Goal: Task Accomplishment & Management: Manage account settings

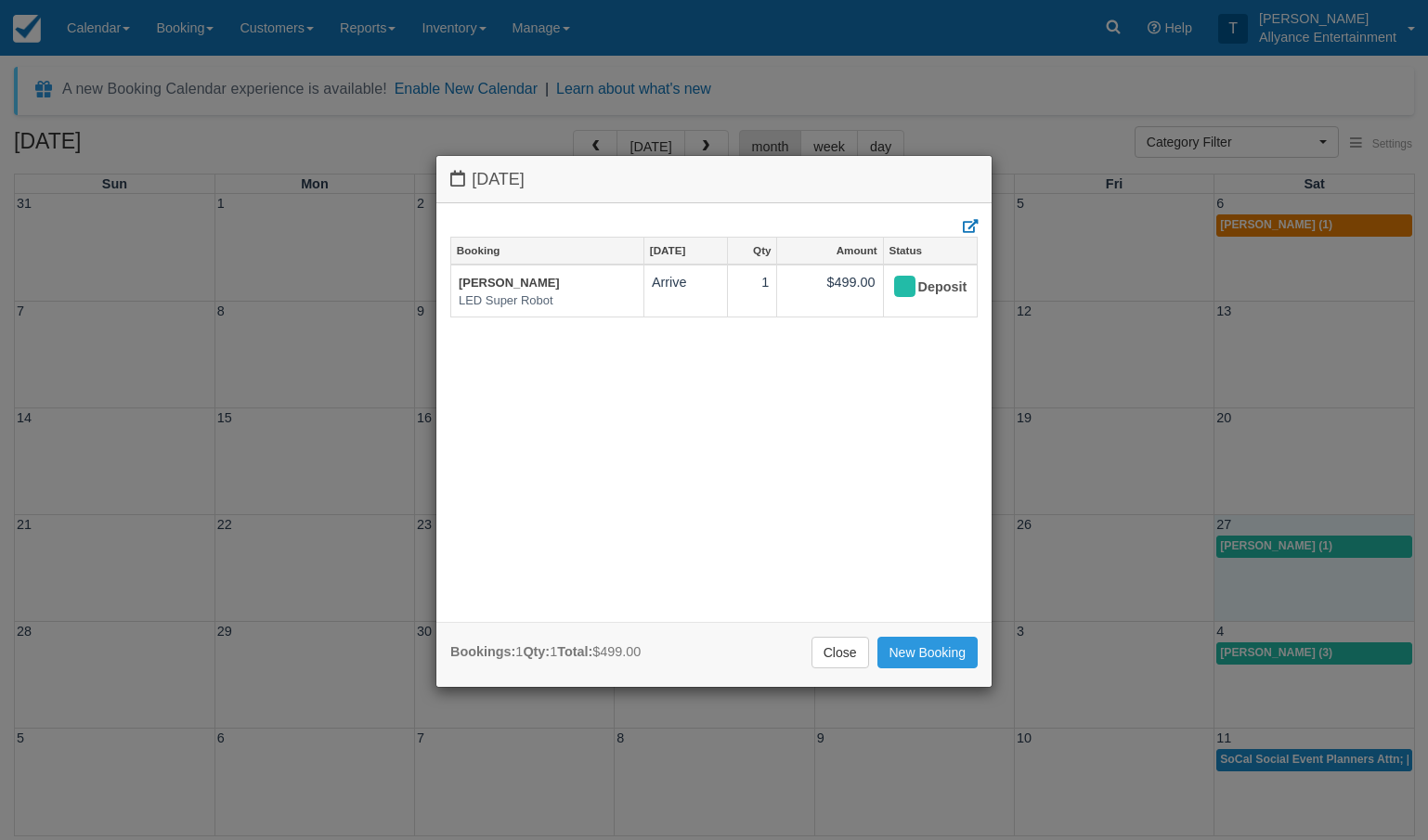
select select
click at [833, 652] on link "Close" at bounding box center [840, 653] width 58 height 31
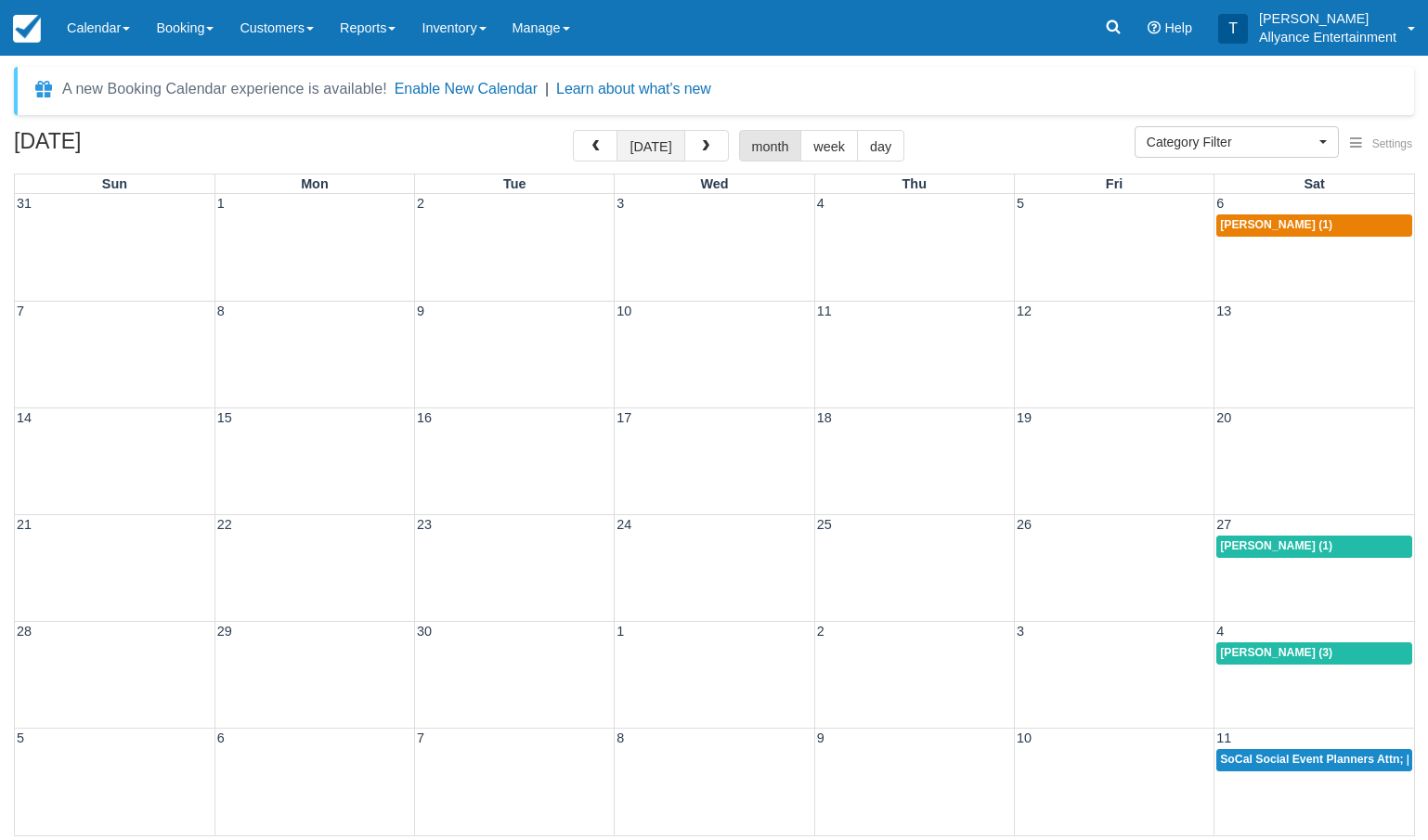
click at [653, 140] on button "[DATE]" at bounding box center [650, 146] width 68 height 31
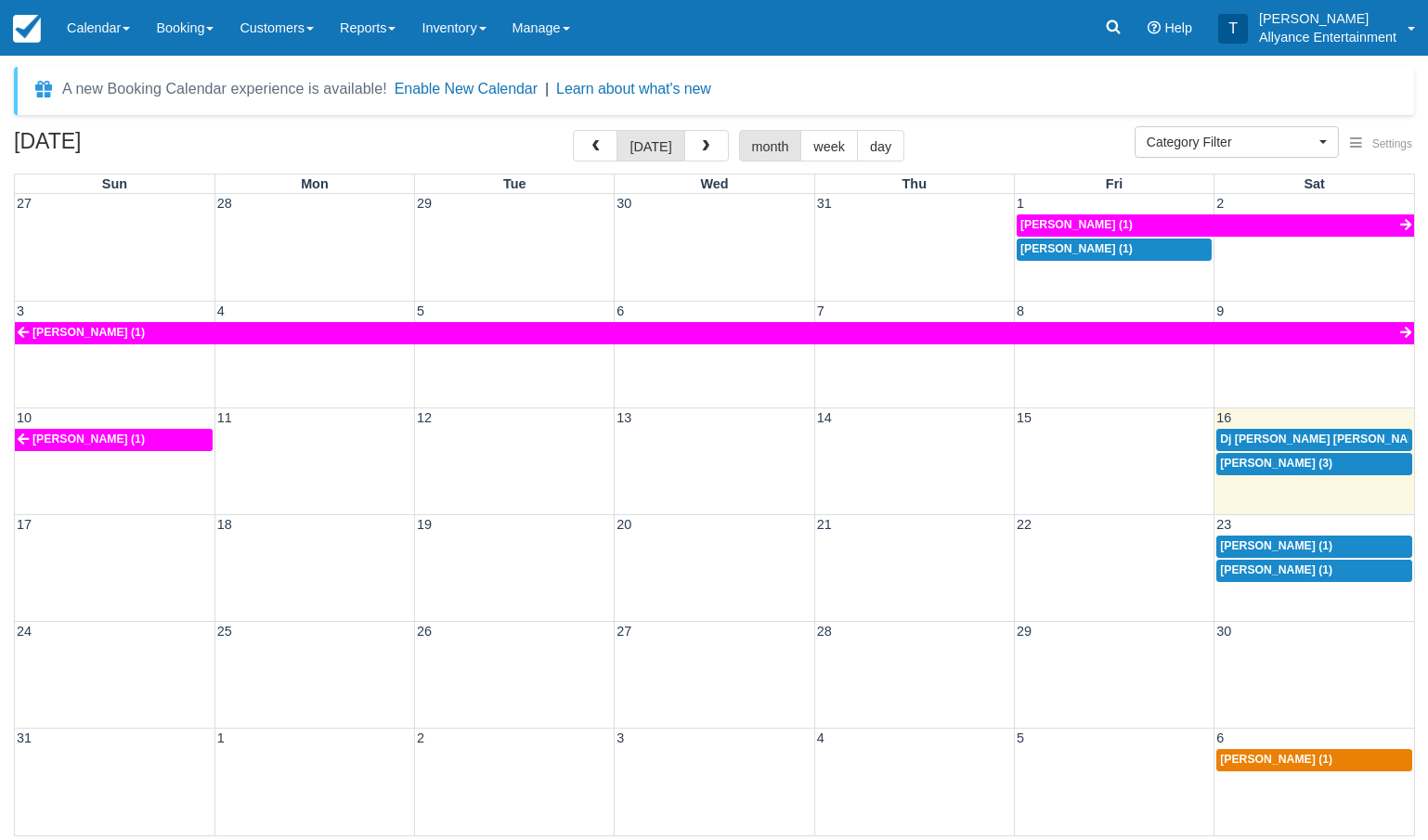
click at [1308, 457] on div "[PERSON_NAME] (3)" at bounding box center [1314, 464] width 188 height 15
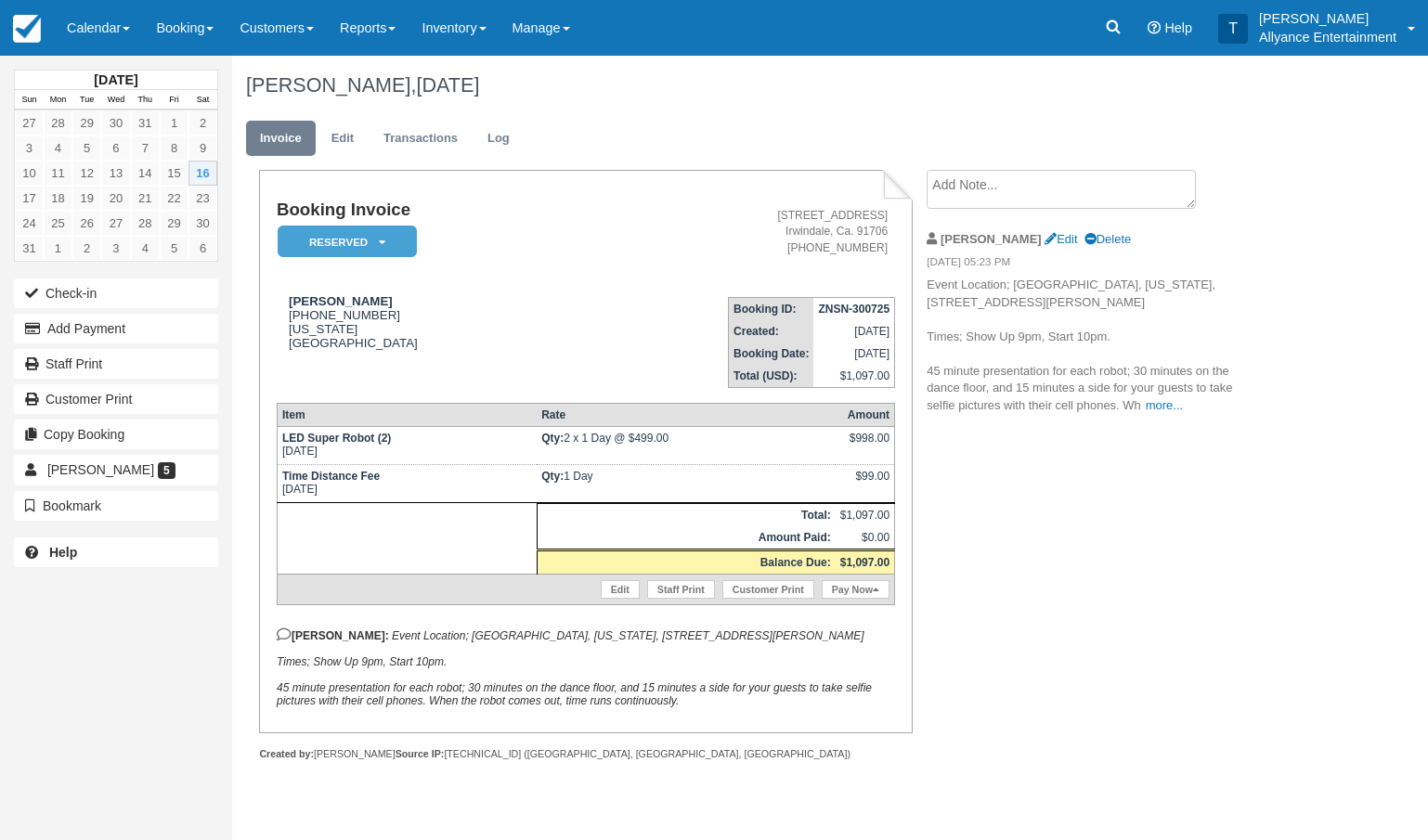
click at [385, 242] on em "Reserved" at bounding box center [348, 241] width 139 height 32
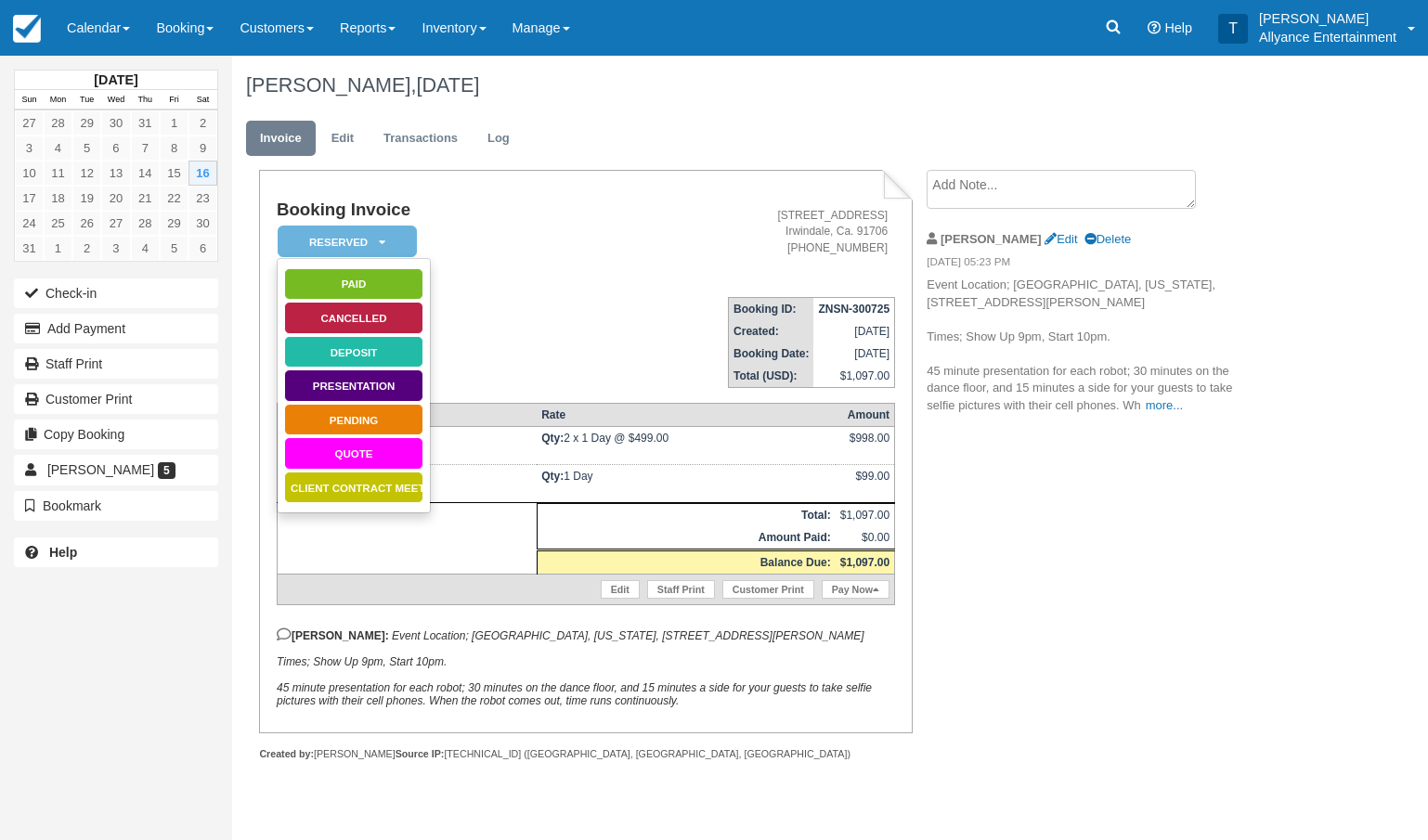
click at [358, 316] on link "Cancelled" at bounding box center [354, 317] width 139 height 32
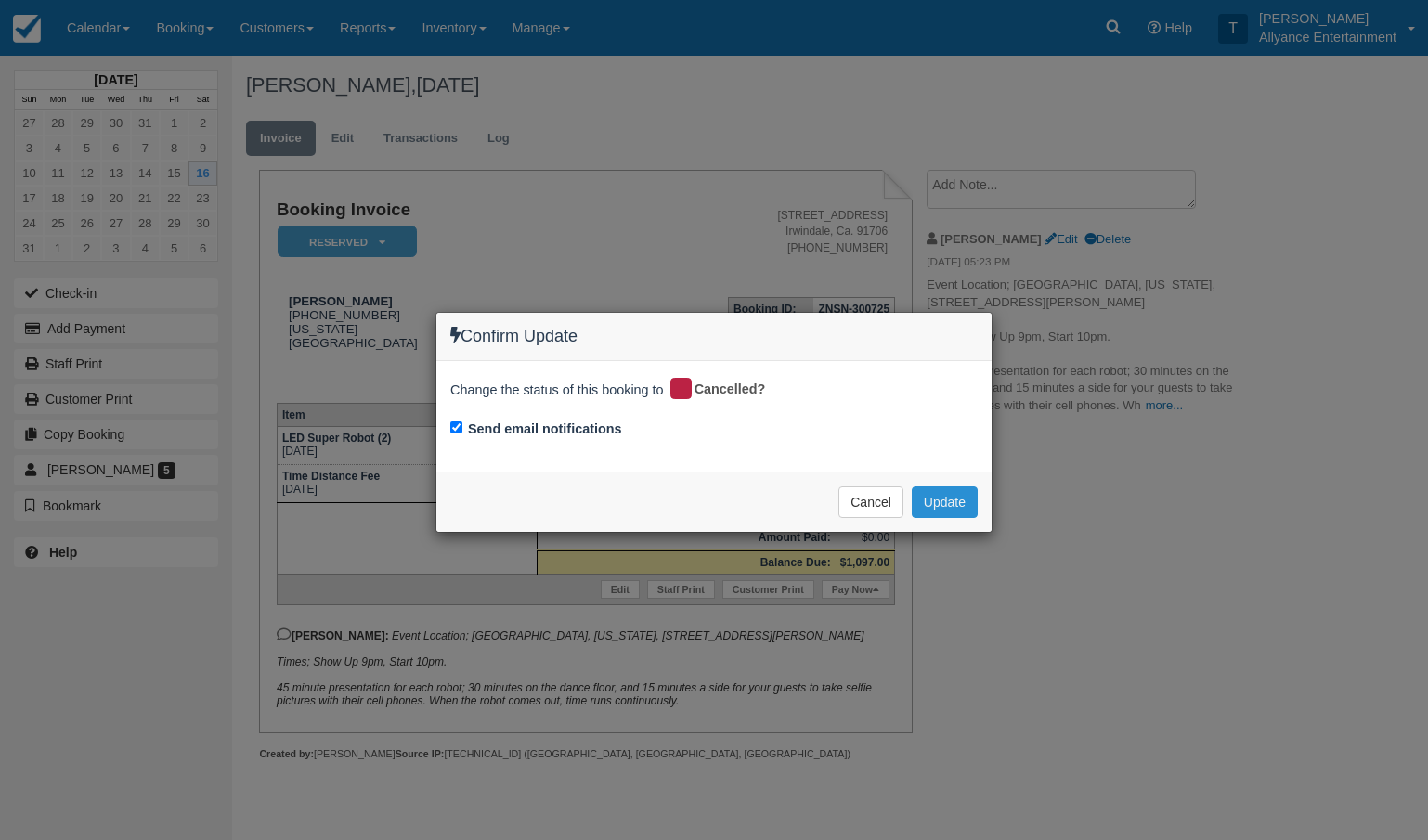
click at [935, 495] on button "Update" at bounding box center [944, 502] width 66 height 31
